Goal: Task Accomplishment & Management: Manage account settings

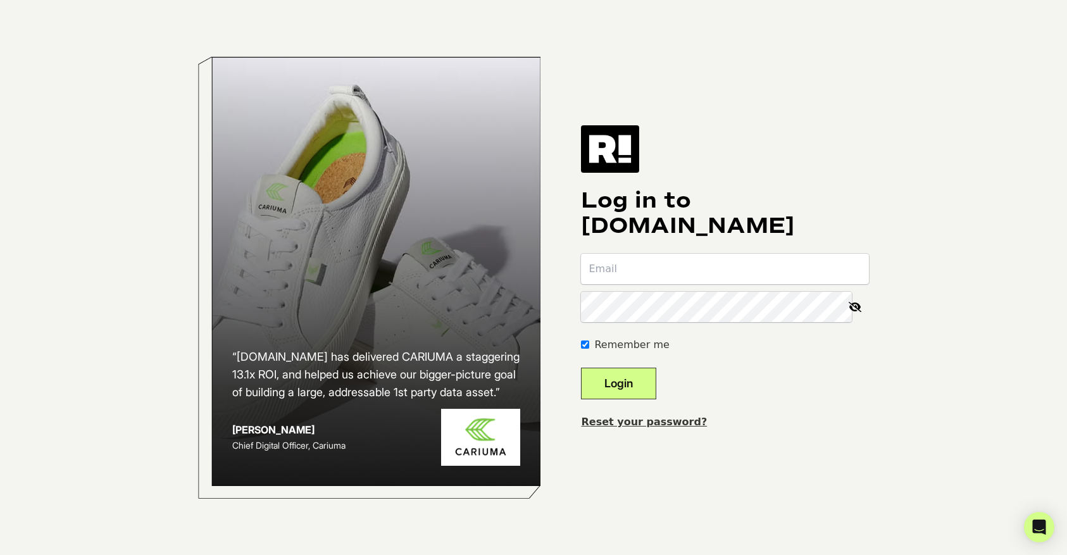
type input "[EMAIL_ADDRESS][DOMAIN_NAME]"
click at [629, 388] on button "Login" at bounding box center [618, 384] width 75 height 32
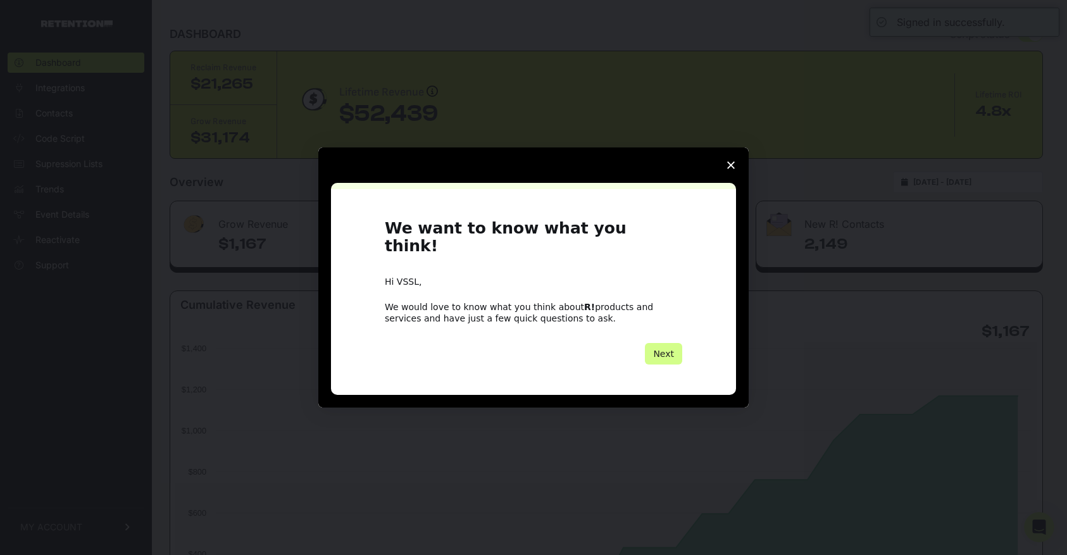
click at [734, 169] on icon "Close survey" at bounding box center [731, 165] width 8 height 8
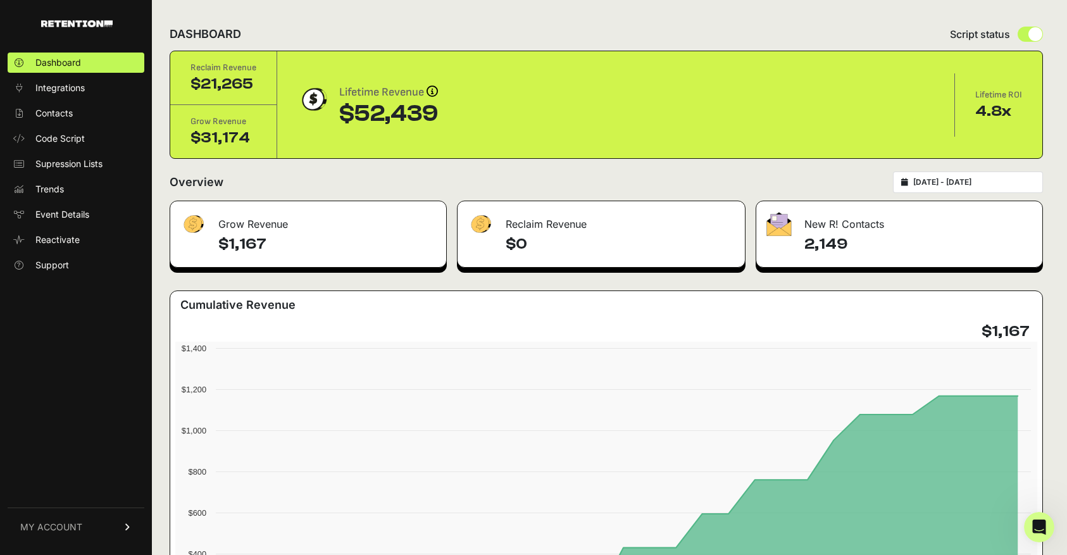
click at [123, 523] on icon at bounding box center [127, 527] width 9 height 8
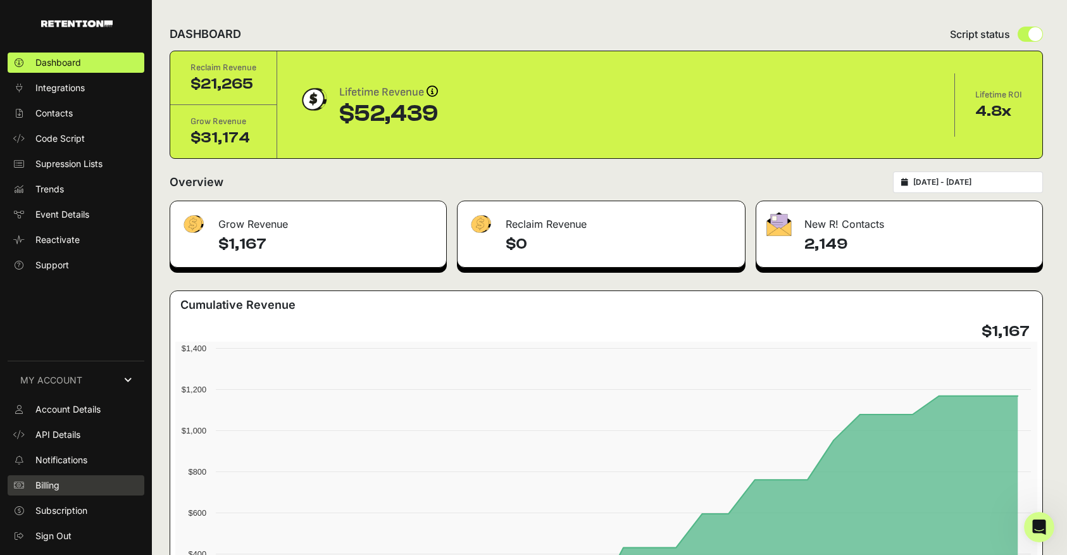
click at [62, 486] on link "Billing" at bounding box center [76, 485] width 137 height 20
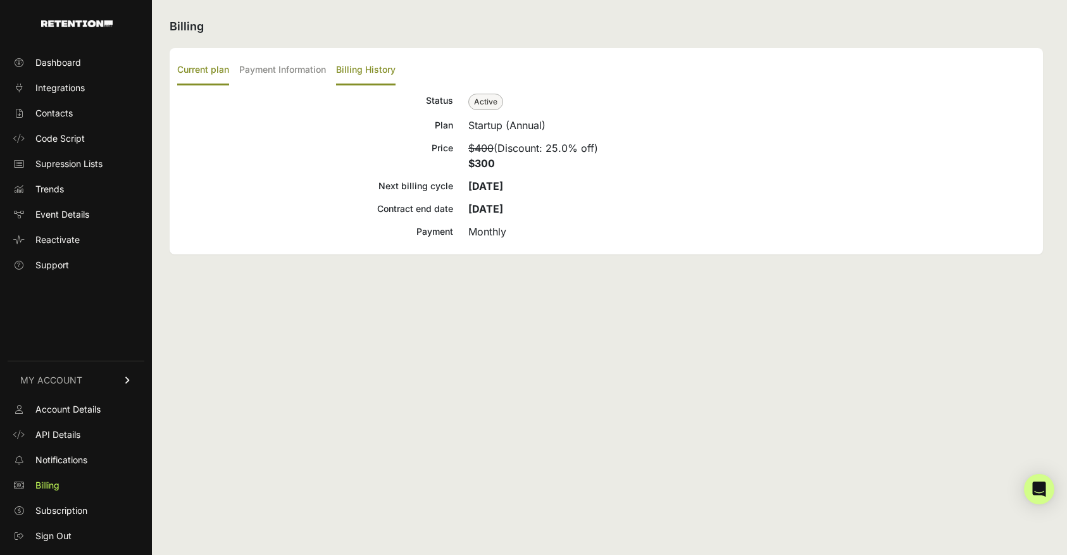
click at [348, 70] on label "Billing History" at bounding box center [366, 71] width 60 height 30
click at [0, 0] on input "Billing History" at bounding box center [0, 0] width 0 height 0
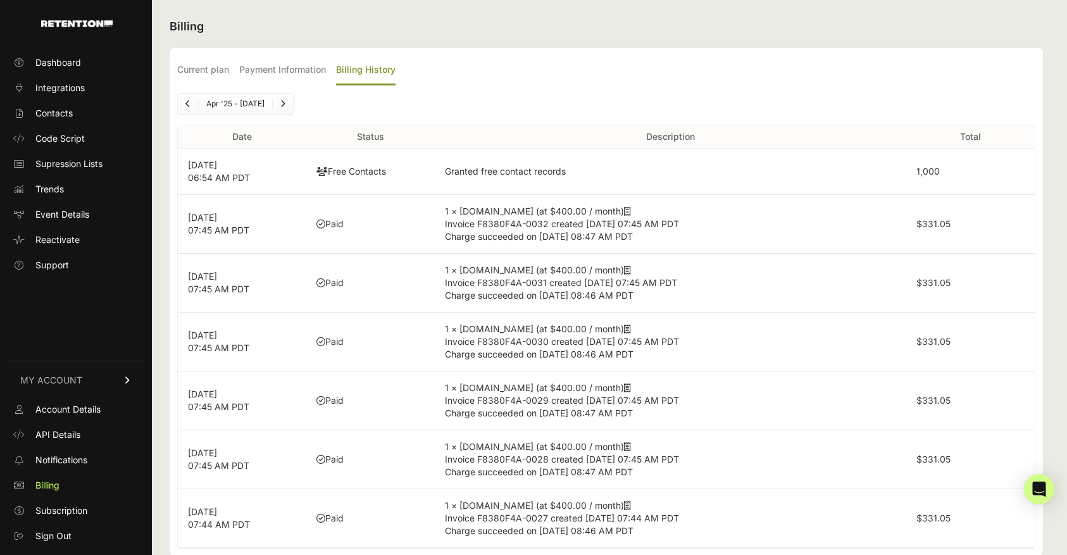
scroll to position [24, 0]
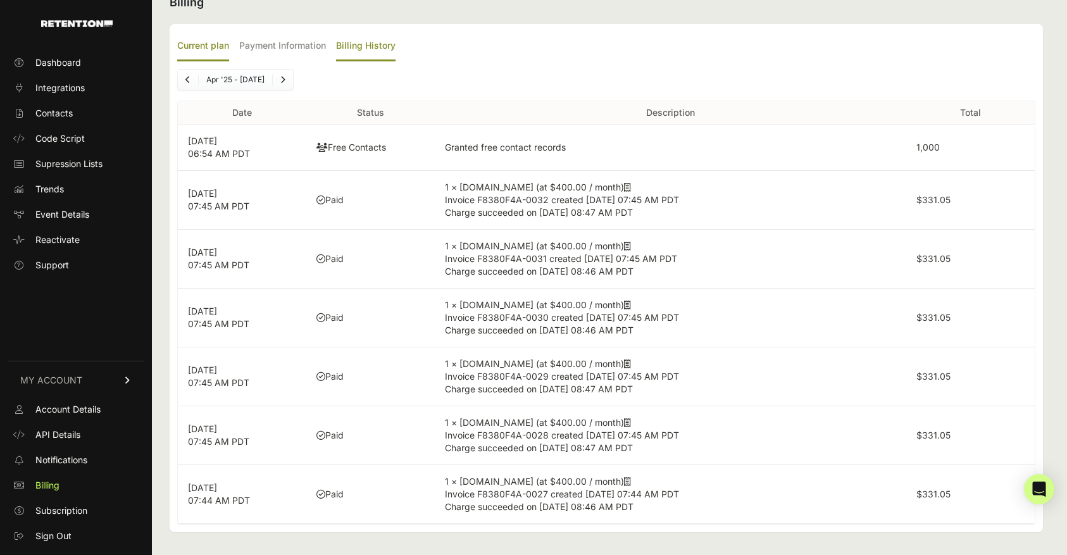
click at [203, 39] on label "Current plan" at bounding box center [203, 47] width 52 height 30
click at [0, 0] on input "Current plan" at bounding box center [0, 0] width 0 height 0
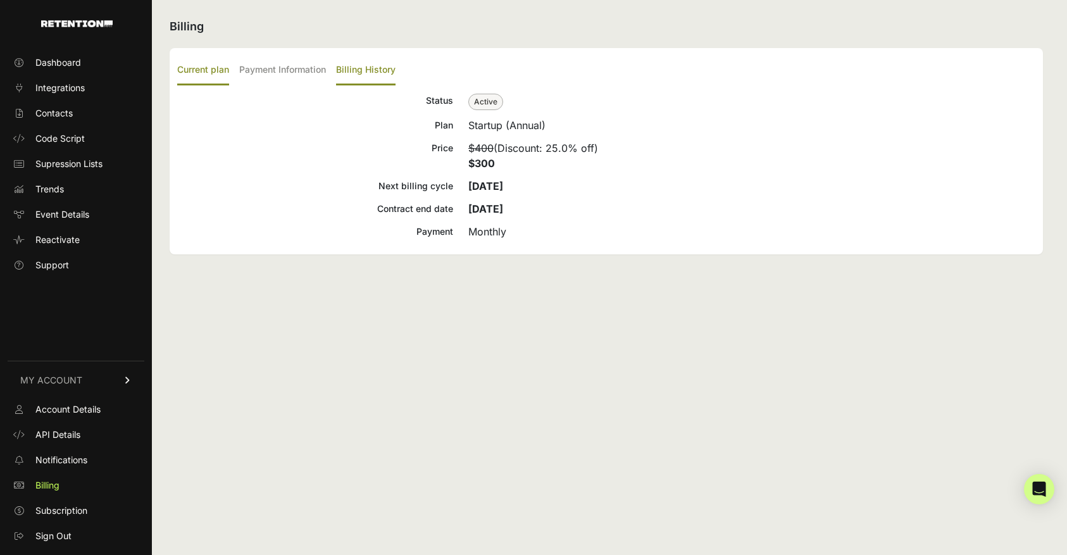
click at [393, 73] on label "Billing History" at bounding box center [366, 71] width 60 height 30
click at [0, 0] on input "Billing History" at bounding box center [0, 0] width 0 height 0
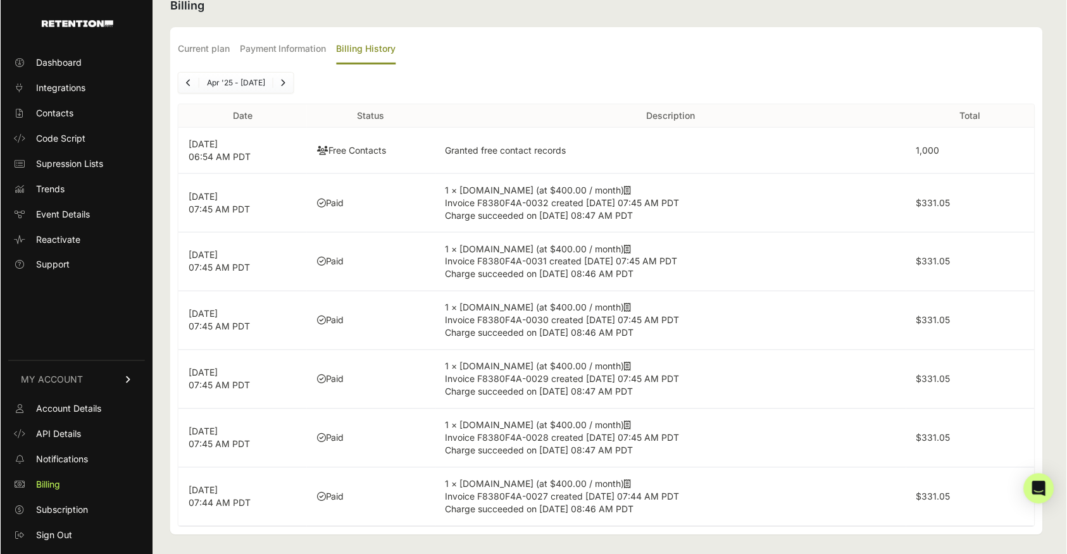
scroll to position [24, 0]
